Goal: Information Seeking & Learning: Check status

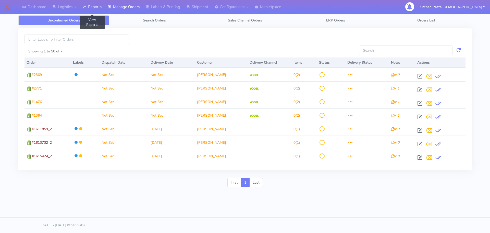
click at [105, 4] on link "Reports" at bounding box center [92, 7] width 25 height 14
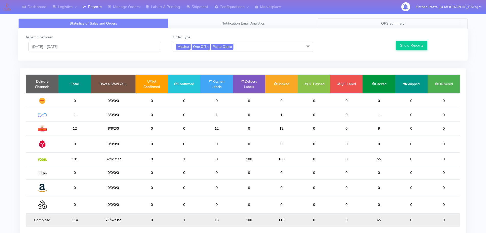
click at [391, 25] on span "OPS summary" at bounding box center [392, 23] width 23 height 5
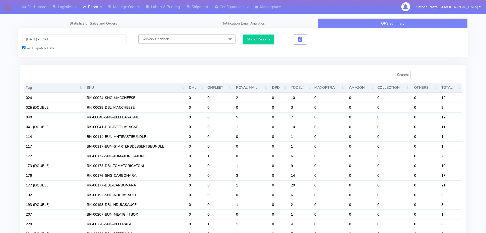
click at [437, 76] on input "Search:" at bounding box center [437, 75] width 52 height 8
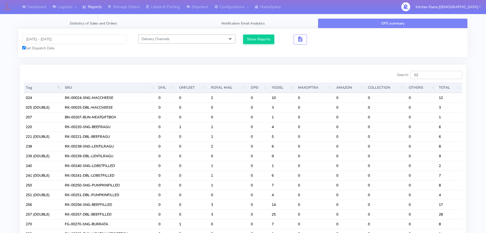
type input "0"
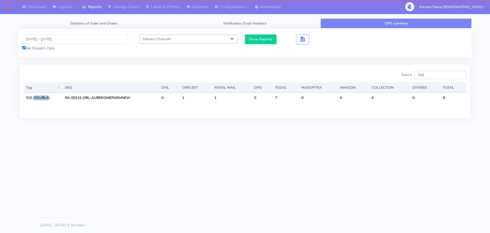
type input "315"
click at [51, 41] on input "[DATE] - [DATE]" at bounding box center [75, 38] width 106 height 9
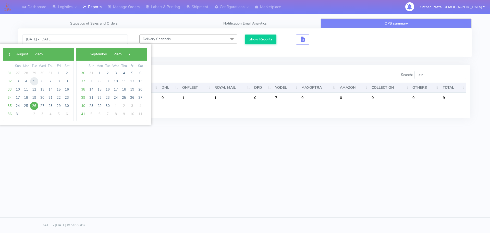
click at [34, 79] on span "5" at bounding box center [34, 81] width 8 height 8
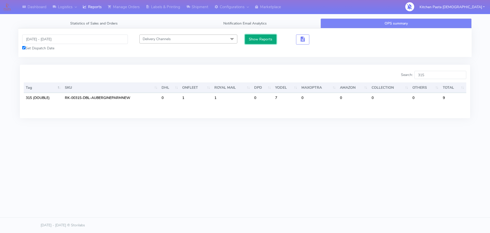
click at [264, 42] on button "Show Reports" at bounding box center [260, 38] width 31 height 9
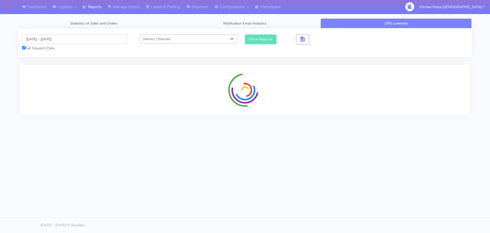
click at [36, 40] on input "[DATE] - [DATE]" at bounding box center [75, 38] width 106 height 9
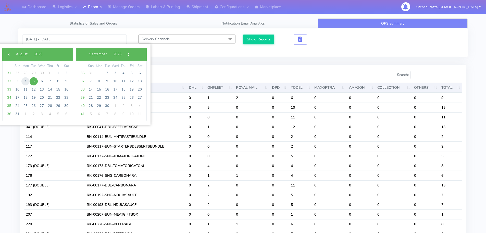
click at [26, 82] on span "4" at bounding box center [25, 81] width 8 height 8
type input "04/08/2025 - 04/08/2025"
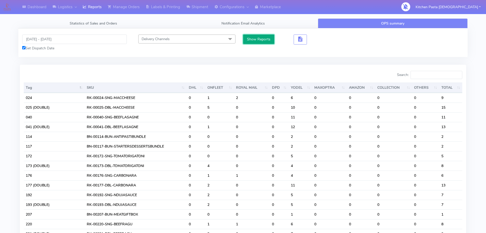
click at [254, 35] on button "Show Reports" at bounding box center [258, 38] width 31 height 9
click at [427, 74] on input "Search:" at bounding box center [437, 75] width 52 height 8
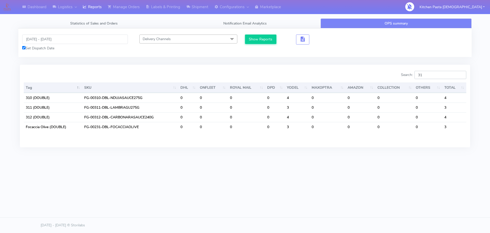
type input "3"
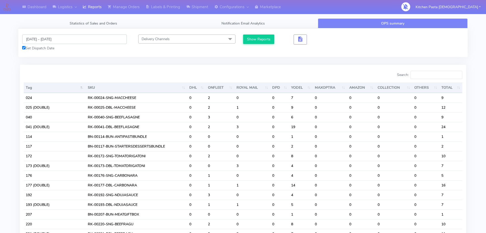
click at [64, 41] on input "04/08/2025 - 04/08/2025" at bounding box center [74, 38] width 105 height 9
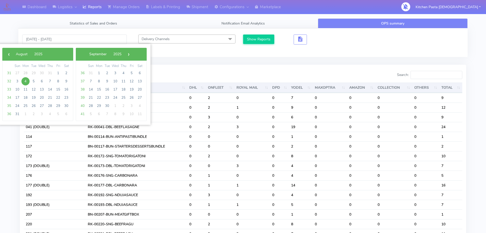
click at [27, 82] on span "4" at bounding box center [25, 81] width 8 height 8
click at [16, 90] on span "10" at bounding box center [17, 89] width 8 height 8
type input "04/08/2025 - 10/08/2025"
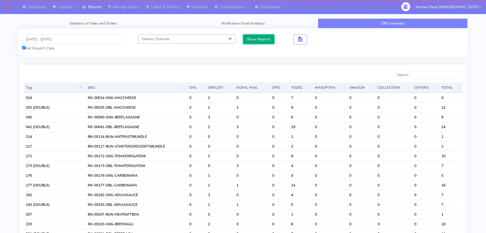
click at [254, 41] on button "Show Reports" at bounding box center [258, 38] width 31 height 9
click at [438, 74] on input "Search:" at bounding box center [437, 75] width 52 height 8
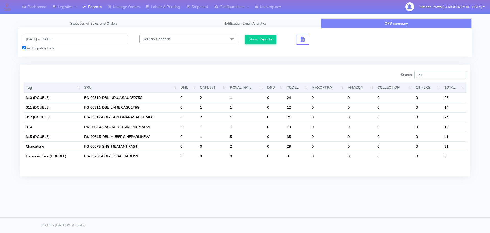
type input "315"
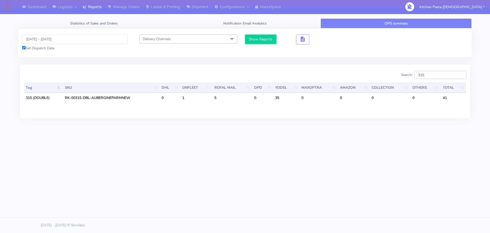
click at [462, 75] on input "315" at bounding box center [441, 75] width 52 height 8
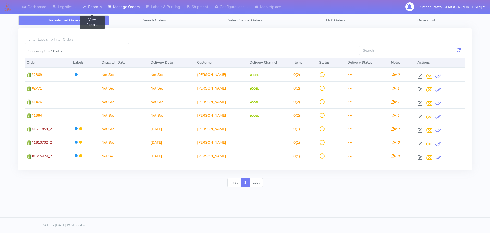
click at [104, 5] on link "Reports" at bounding box center [92, 7] width 25 height 14
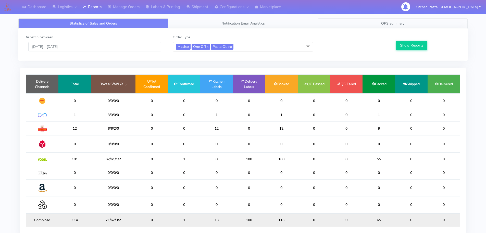
click at [360, 21] on link "OPS summary" at bounding box center [393, 23] width 150 height 10
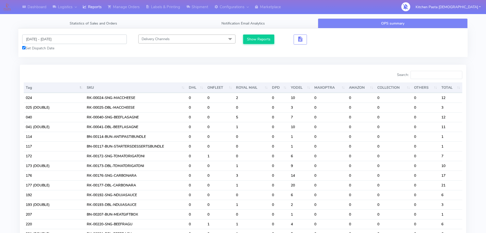
drag, startPoint x: 47, startPoint y: 34, endPoint x: 48, endPoint y: 38, distance: 3.3
click at [47, 35] on input "[DATE] - [DATE]" at bounding box center [74, 38] width 105 height 9
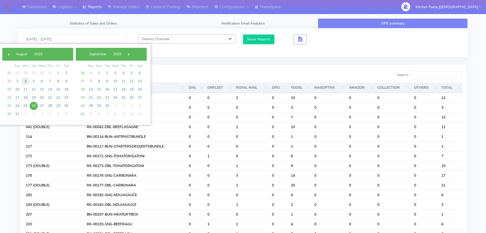
click at [25, 81] on span "4" at bounding box center [25, 81] width 8 height 8
click at [33, 89] on span "12" at bounding box center [34, 89] width 8 height 8
type input "04/08/2025 - 12/08/2025"
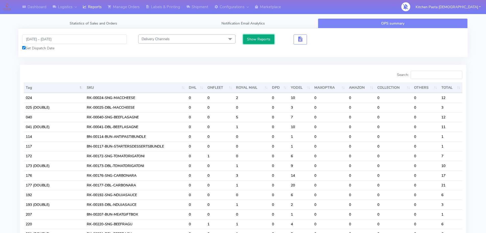
click at [251, 42] on button "Show Reports" at bounding box center [258, 38] width 31 height 9
click at [435, 74] on input "Search:" at bounding box center [437, 75] width 52 height 8
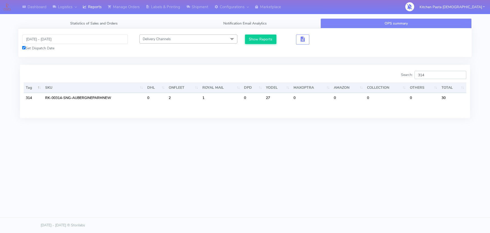
type input "314"
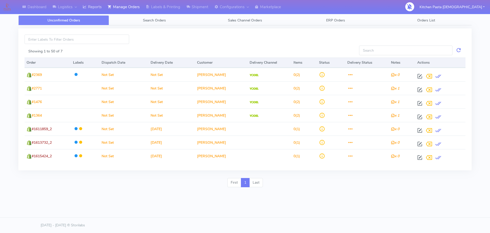
click at [96, 7] on link "Reports" at bounding box center [92, 7] width 25 height 14
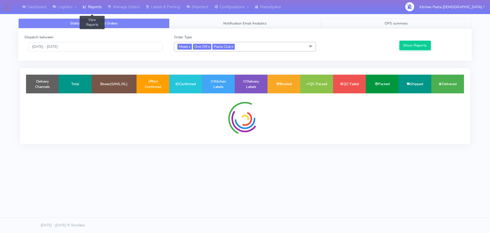
click at [401, 24] on span "OPS summary" at bounding box center [396, 23] width 23 height 5
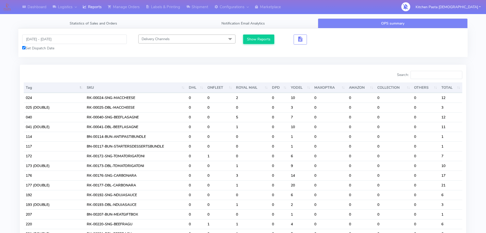
click at [425, 74] on input "Search:" at bounding box center [437, 75] width 52 height 8
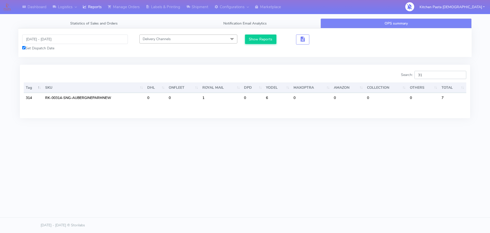
type input "3"
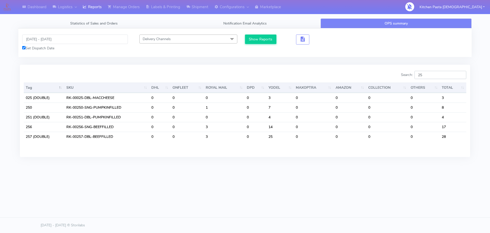
type input "25"
click at [47, 40] on input "[DATE] - [DATE]" at bounding box center [75, 38] width 106 height 9
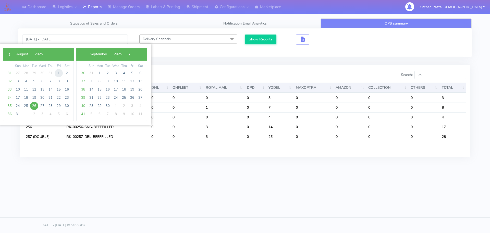
click at [58, 74] on span "1" at bounding box center [59, 73] width 8 height 8
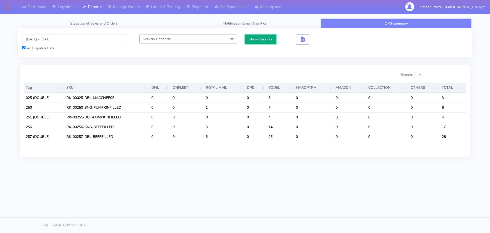
click at [269, 42] on button "Show Reports" at bounding box center [260, 38] width 31 height 9
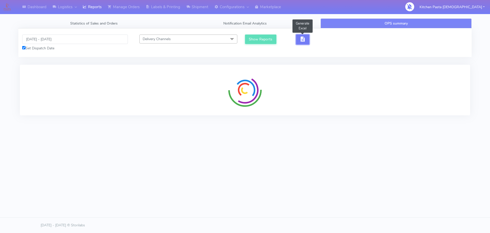
click at [305, 39] on button "button" at bounding box center [302, 39] width 13 height 10
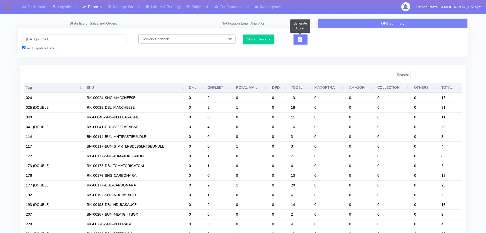
click at [299, 39] on span "button" at bounding box center [300, 40] width 6 height 5
click at [324, 42] on button "button" at bounding box center [319, 39] width 13 height 10
click at [62, 42] on input "[DATE] - [DATE]" at bounding box center [74, 38] width 105 height 9
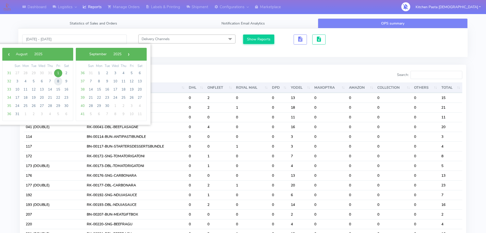
click at [58, 83] on span "8" at bounding box center [58, 81] width 8 height 8
type input "[DATE] - [DATE]"
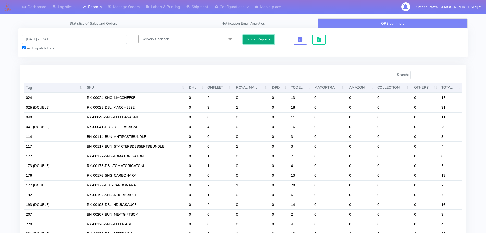
click at [267, 40] on button "Show Reports" at bounding box center [258, 38] width 31 height 9
click at [435, 76] on input "Search:" at bounding box center [437, 75] width 52 height 8
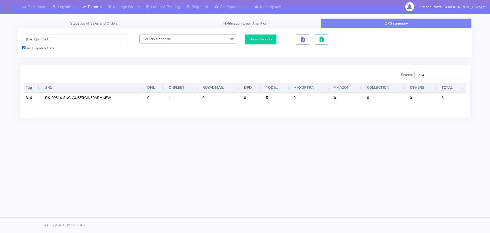
type input "314"
click at [434, 175] on div "Dashboard Logistics [GEOGRAPHIC_DATA] Logistics Reports Manage Orders Labels & …" at bounding box center [245, 93] width 490 height 186
click at [48, 40] on input "[DATE] - [DATE]" at bounding box center [75, 38] width 106 height 9
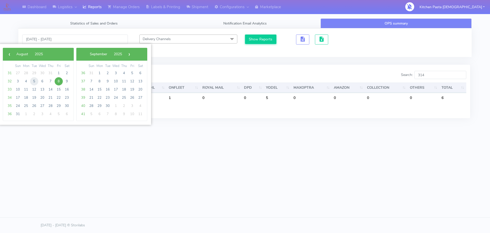
click at [33, 82] on span "5" at bounding box center [34, 81] width 8 height 8
type input "[DATE] - [DATE]"
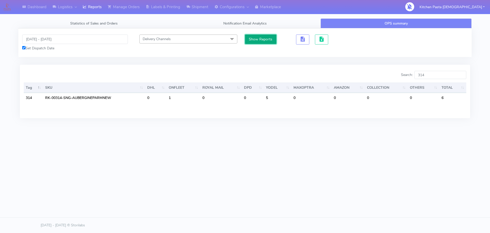
click at [256, 42] on button "Show Reports" at bounding box center [260, 38] width 31 height 9
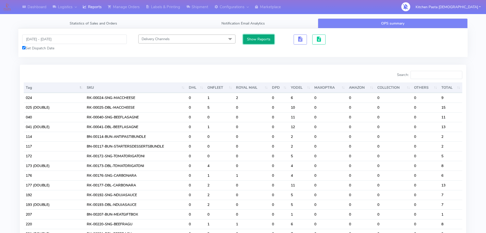
click at [259, 42] on button "Show Reports" at bounding box center [258, 38] width 31 height 9
click at [426, 74] on input "Search:" at bounding box center [437, 75] width 52 height 8
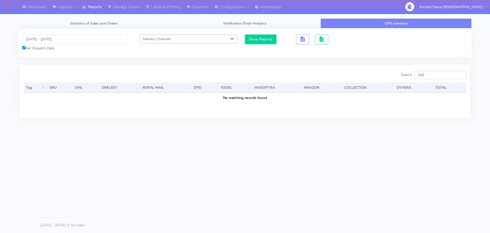
type input "315"
click at [39, 38] on input "[DATE] - [DATE]" at bounding box center [75, 38] width 106 height 9
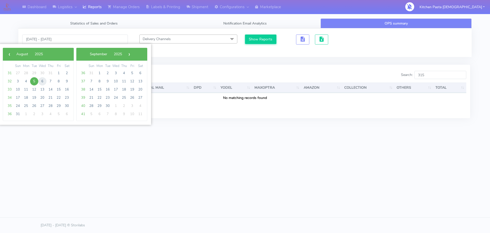
click at [44, 82] on span "6" at bounding box center [42, 81] width 8 height 8
type input "[DATE] - [DATE]"
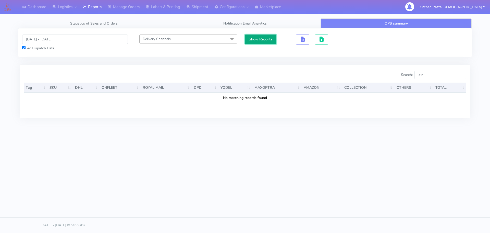
click at [250, 37] on button "Show Reports" at bounding box center [260, 38] width 31 height 9
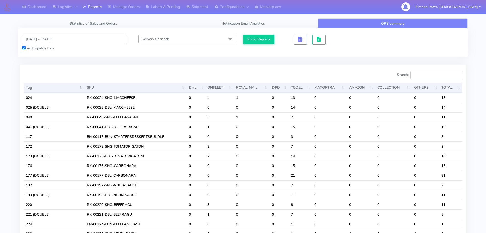
click at [435, 72] on input "Search:" at bounding box center [437, 75] width 52 height 8
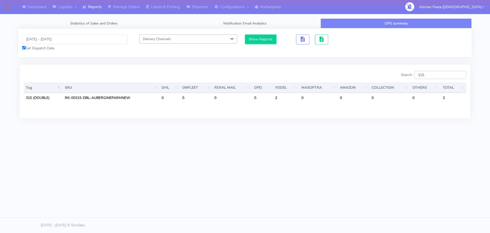
type input "315"
click at [34, 41] on input "[DATE] - [DATE]" at bounding box center [75, 38] width 106 height 9
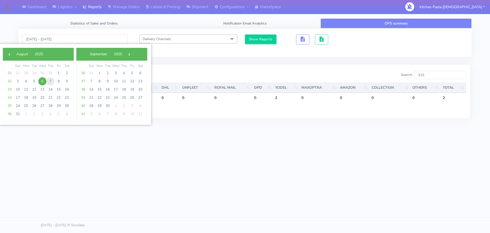
click at [49, 81] on span "7" at bounding box center [50, 81] width 8 height 8
drag, startPoint x: 49, startPoint y: 81, endPoint x: 105, endPoint y: 71, distance: 56.7
click at [50, 81] on span "7" at bounding box center [50, 81] width 8 height 8
type input "[DATE] - [DATE]"
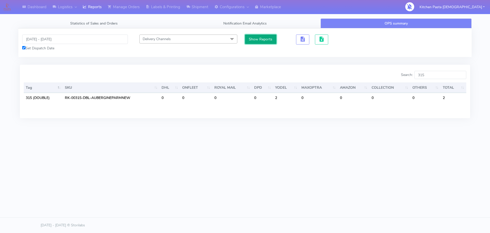
click at [264, 37] on button "Show Reports" at bounding box center [260, 38] width 31 height 9
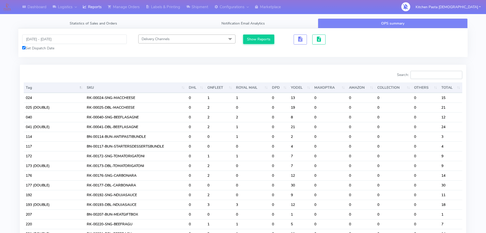
click at [428, 75] on input "Search:" at bounding box center [437, 75] width 52 height 8
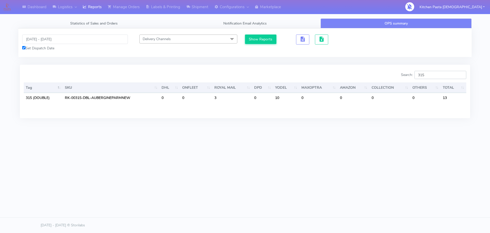
click at [459, 75] on input "315" at bounding box center [441, 75] width 52 height 8
type input "315"
click at [53, 39] on input "[DATE] - [DATE]" at bounding box center [75, 38] width 106 height 9
